Goal: Information Seeking & Learning: Learn about a topic

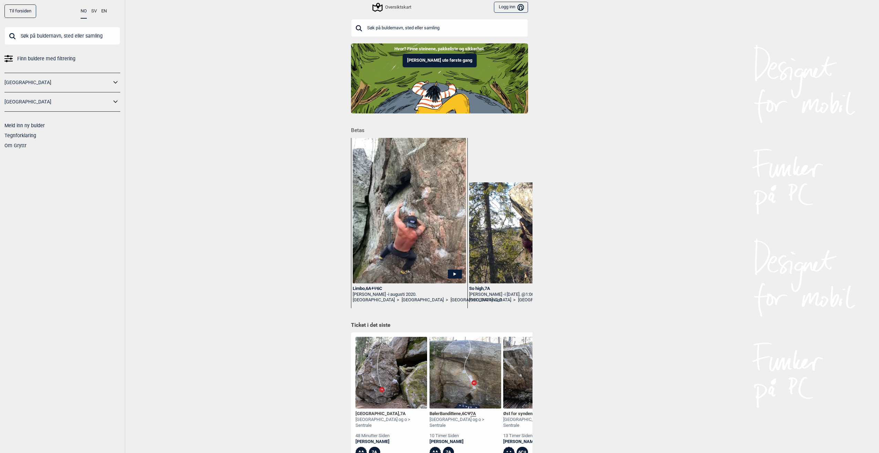
click at [388, 28] on input "text" at bounding box center [439, 28] width 177 height 18
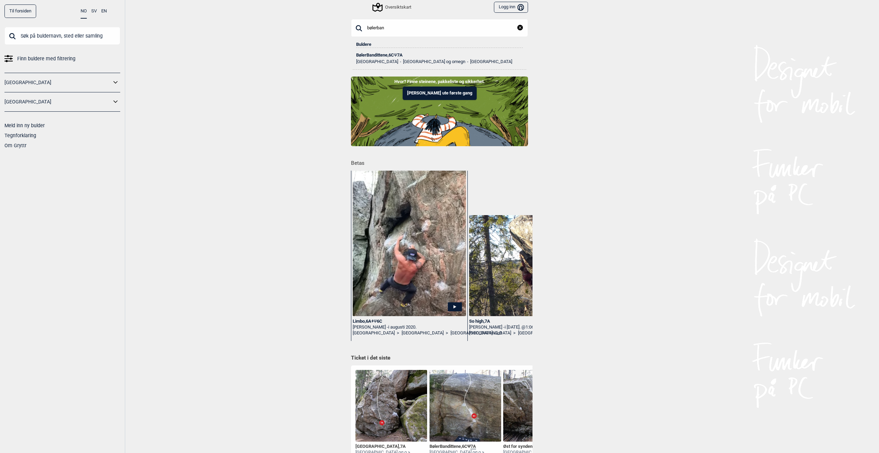
type input "bølerban"
click at [396, 56] on span "Ψ" at bounding box center [395, 54] width 3 height 5
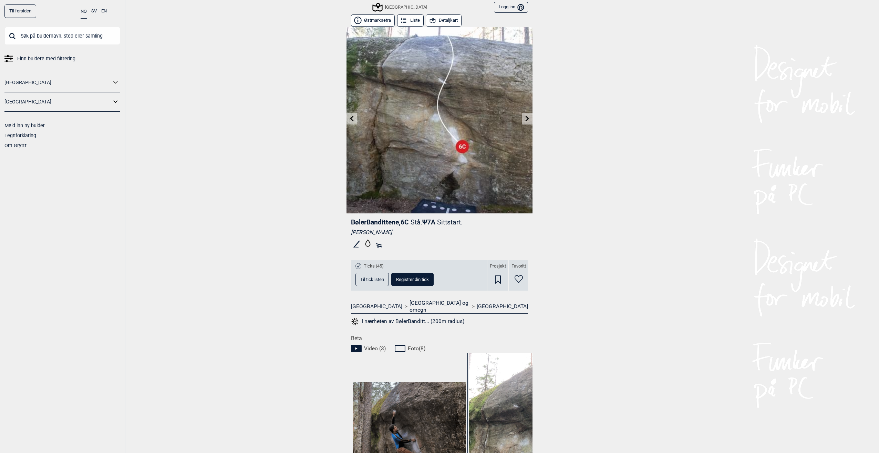
click at [526, 118] on icon at bounding box center [527, 118] width 3 height 6
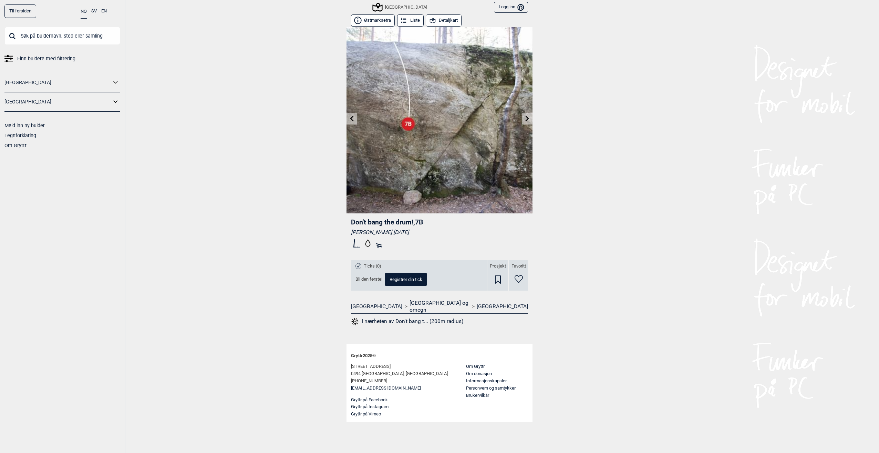
click at [528, 118] on icon at bounding box center [527, 118] width 3 height 6
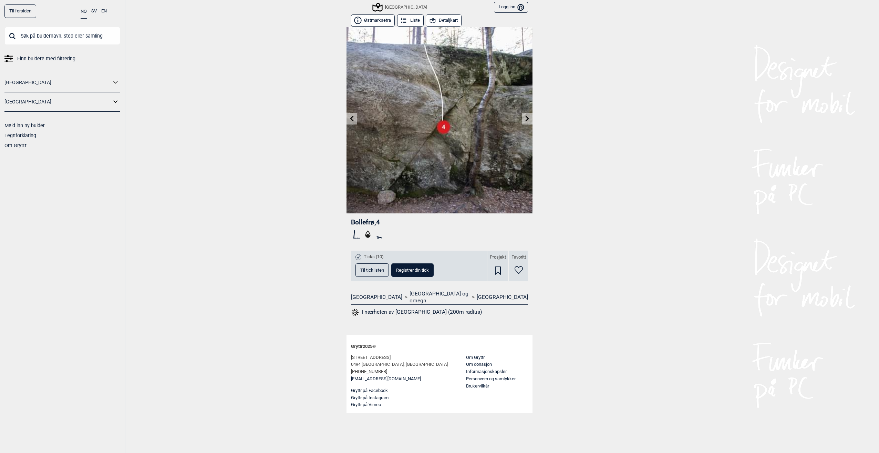
click at [528, 118] on icon at bounding box center [527, 118] width 3 height 6
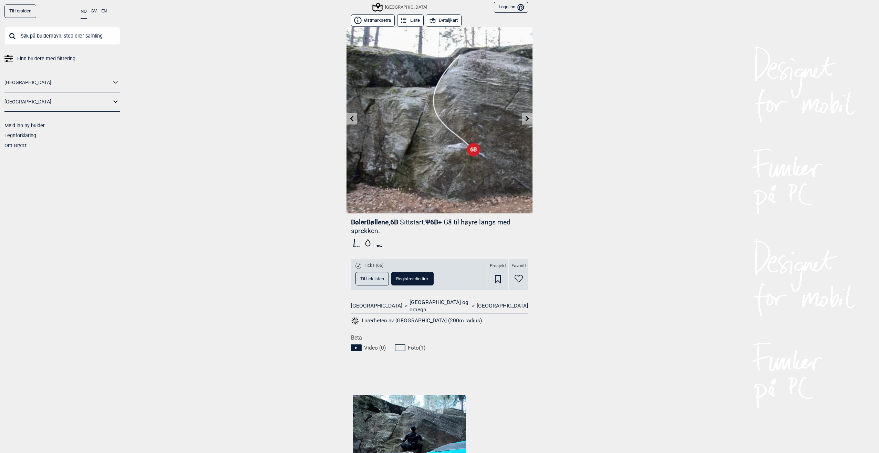
click at [528, 118] on link at bounding box center [527, 118] width 11 height 11
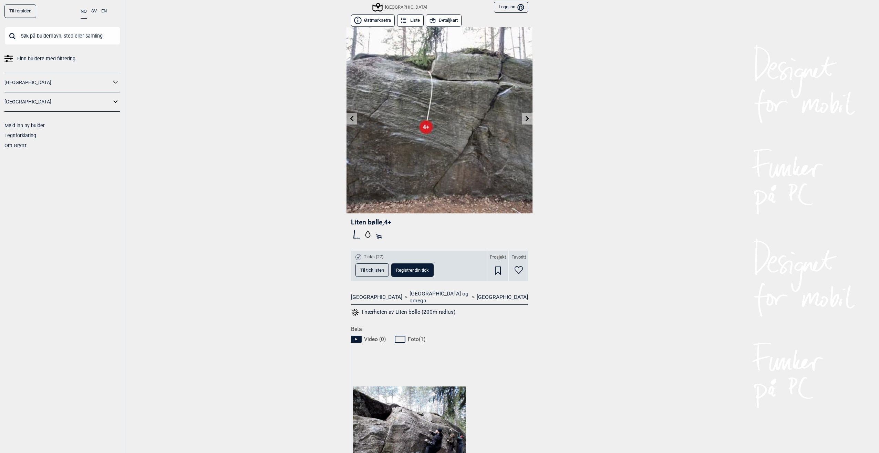
click at [528, 118] on link at bounding box center [527, 118] width 11 height 11
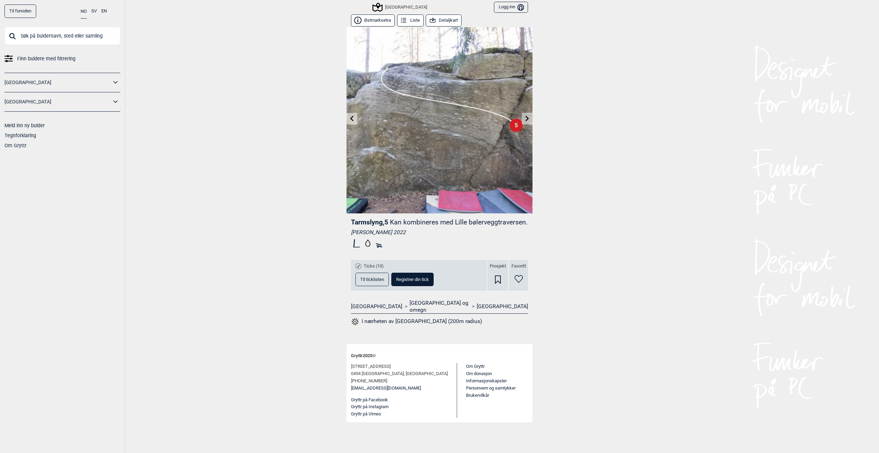
click at [528, 118] on icon at bounding box center [527, 118] width 3 height 6
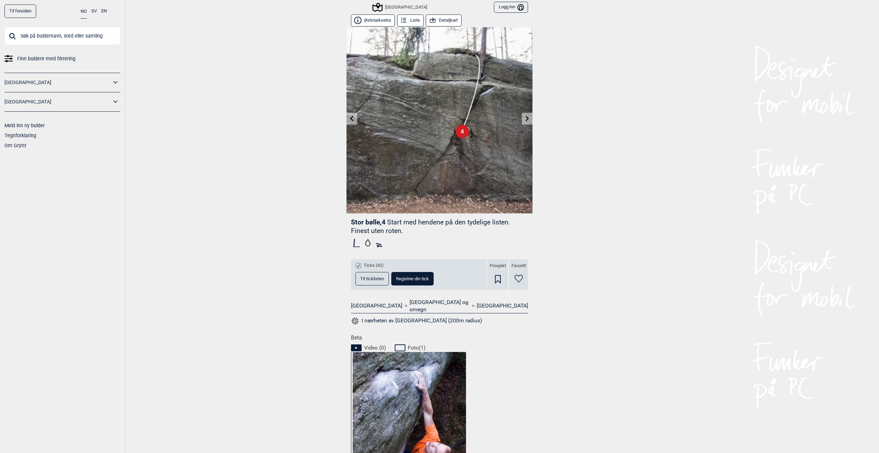
click at [524, 119] on icon at bounding box center [527, 118] width 6 height 6
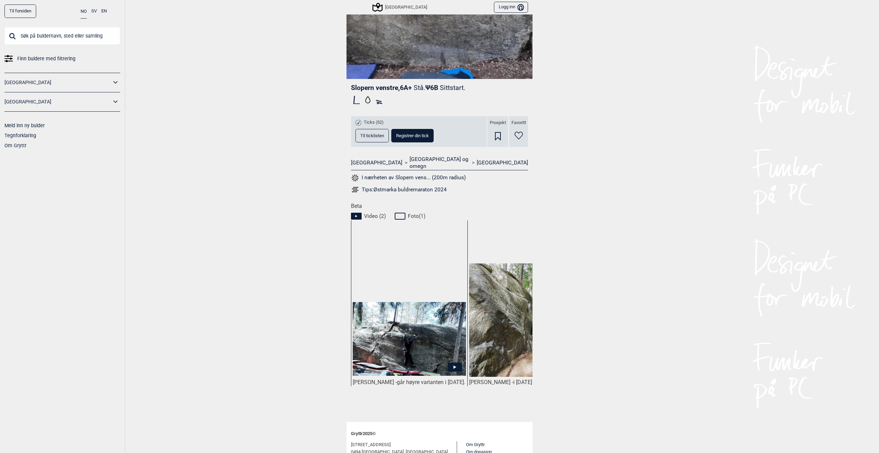
scroll to position [172, 0]
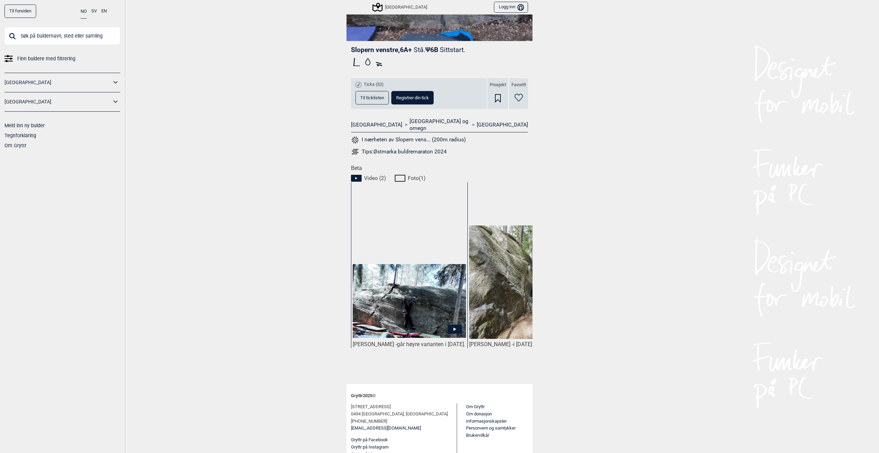
click at [413, 290] on img at bounding box center [409, 301] width 113 height 74
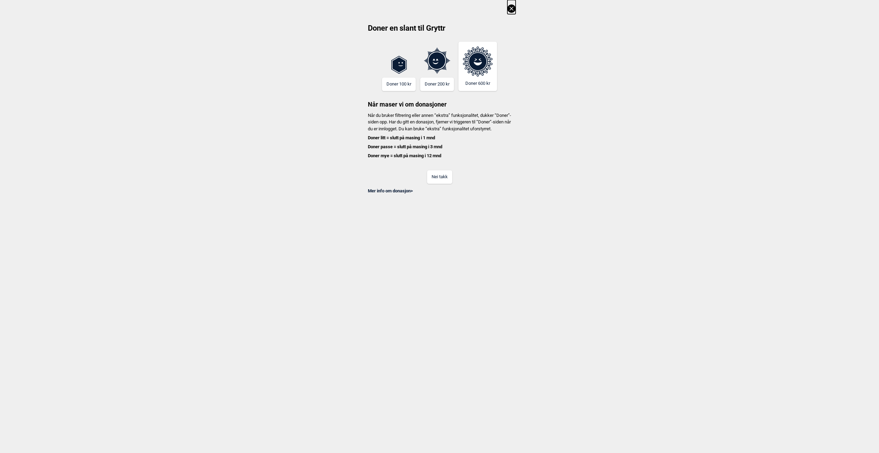
click at [443, 184] on button "Nei takk" at bounding box center [439, 176] width 25 height 13
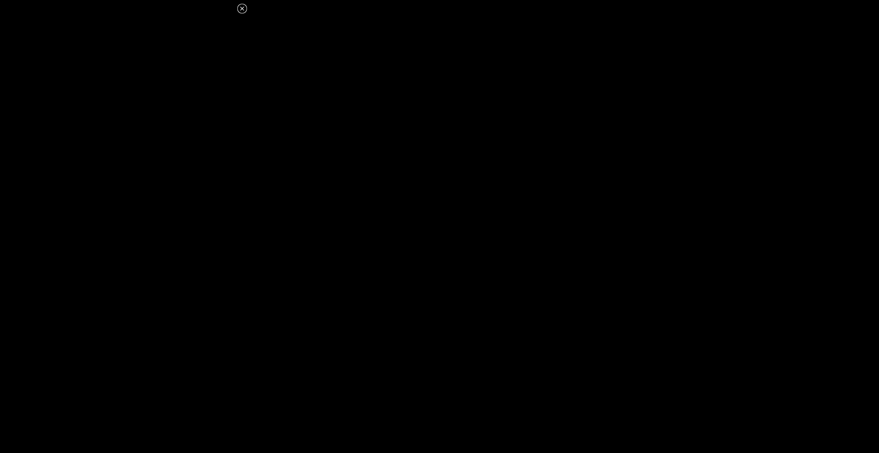
click at [243, 7] on icon at bounding box center [242, 8] width 8 height 8
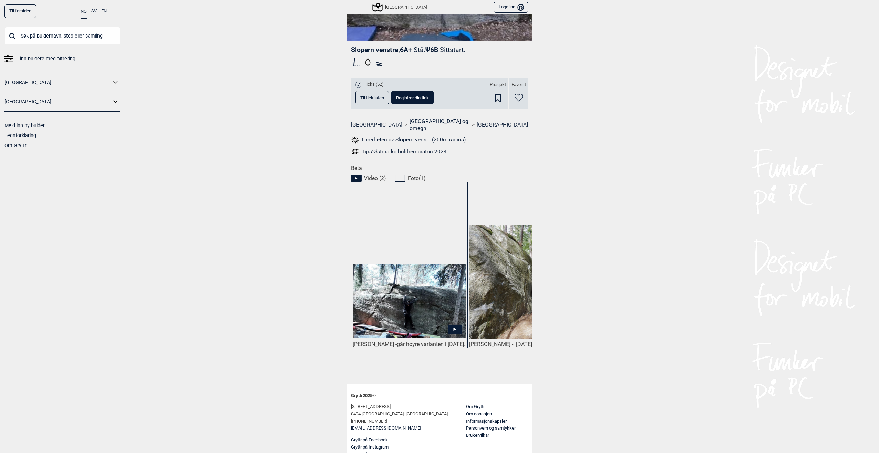
click at [526, 284] on img at bounding box center [525, 281] width 113 height 113
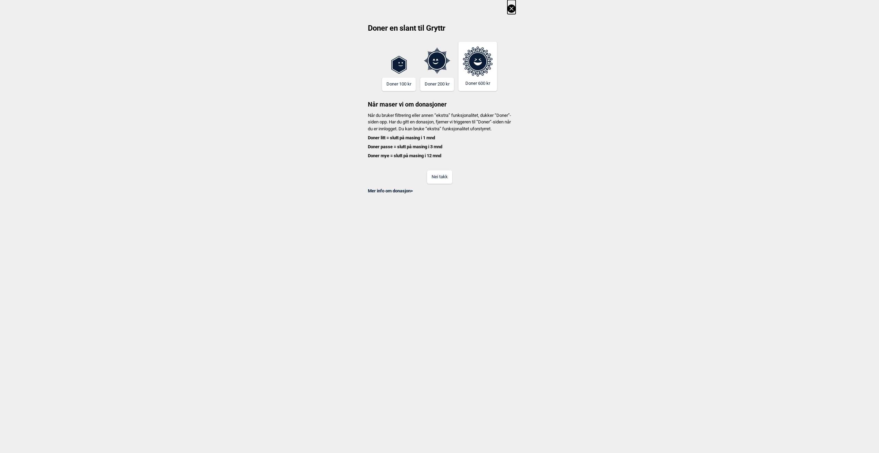
click at [438, 184] on button "Nei takk" at bounding box center [439, 176] width 25 height 13
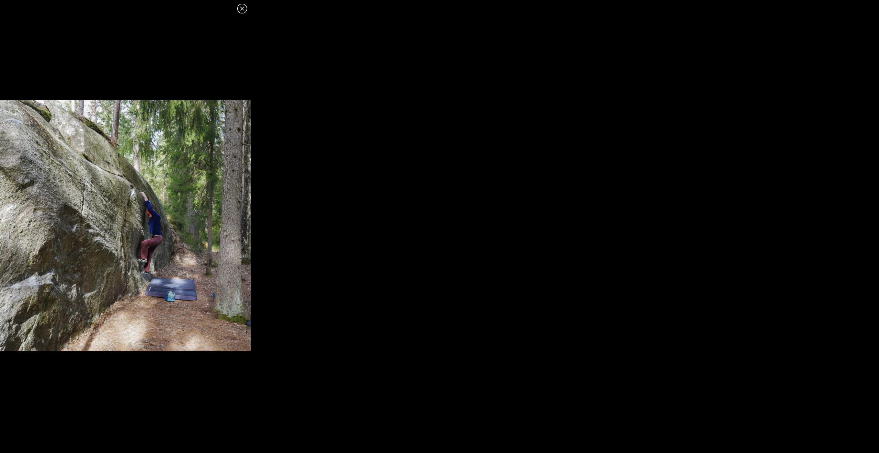
click at [241, 8] on icon at bounding box center [242, 9] width 4 height 4
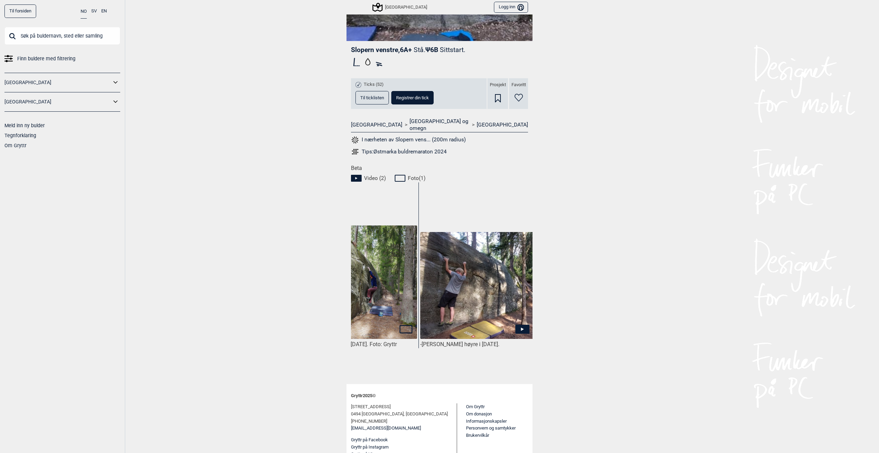
scroll to position [0, 168]
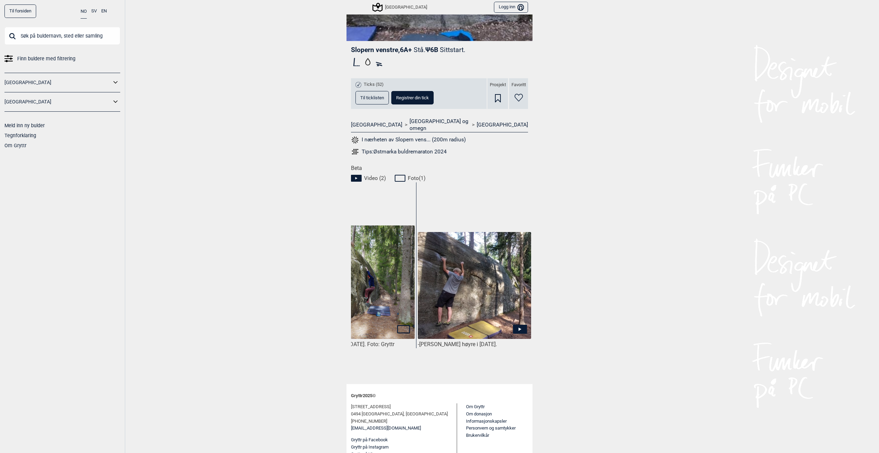
click at [493, 297] on img at bounding box center [474, 285] width 113 height 107
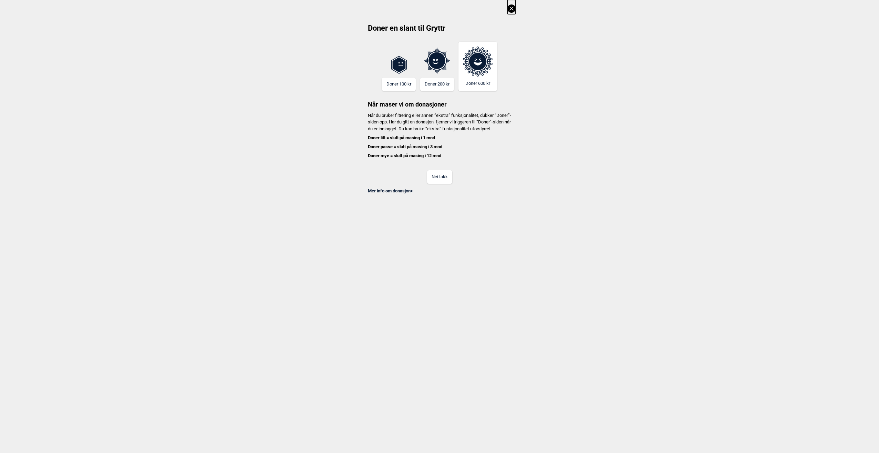
click at [441, 183] on button "Nei takk" at bounding box center [439, 176] width 25 height 13
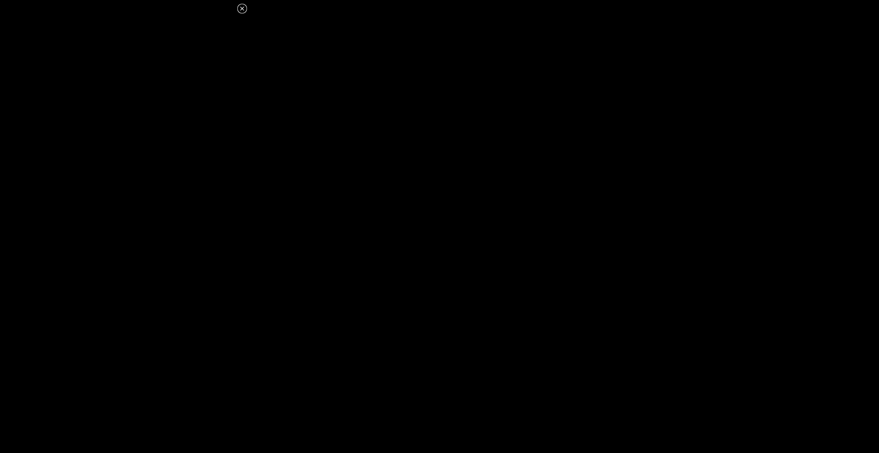
click at [242, 10] on icon at bounding box center [242, 8] width 8 height 8
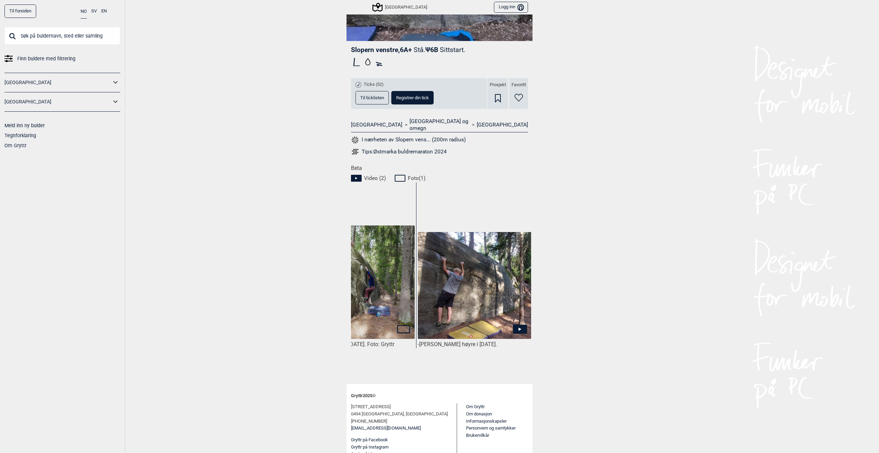
scroll to position [0, 0]
